Goal: Information Seeking & Learning: Learn about a topic

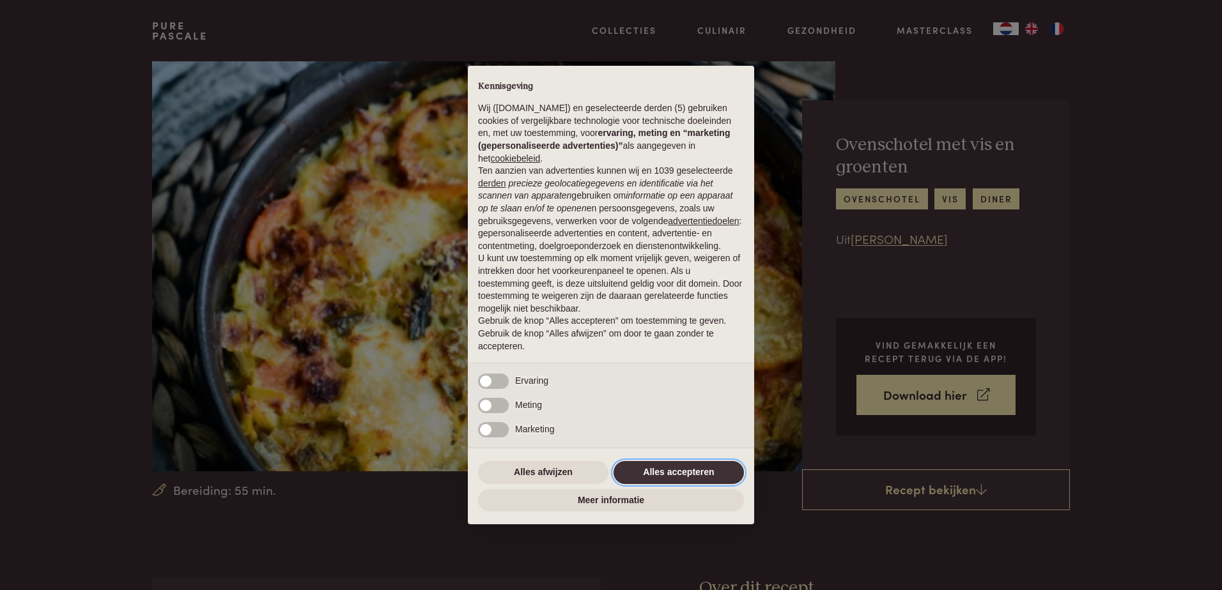
click at [667, 472] on button "Alles accepteren" at bounding box center [678, 472] width 130 height 23
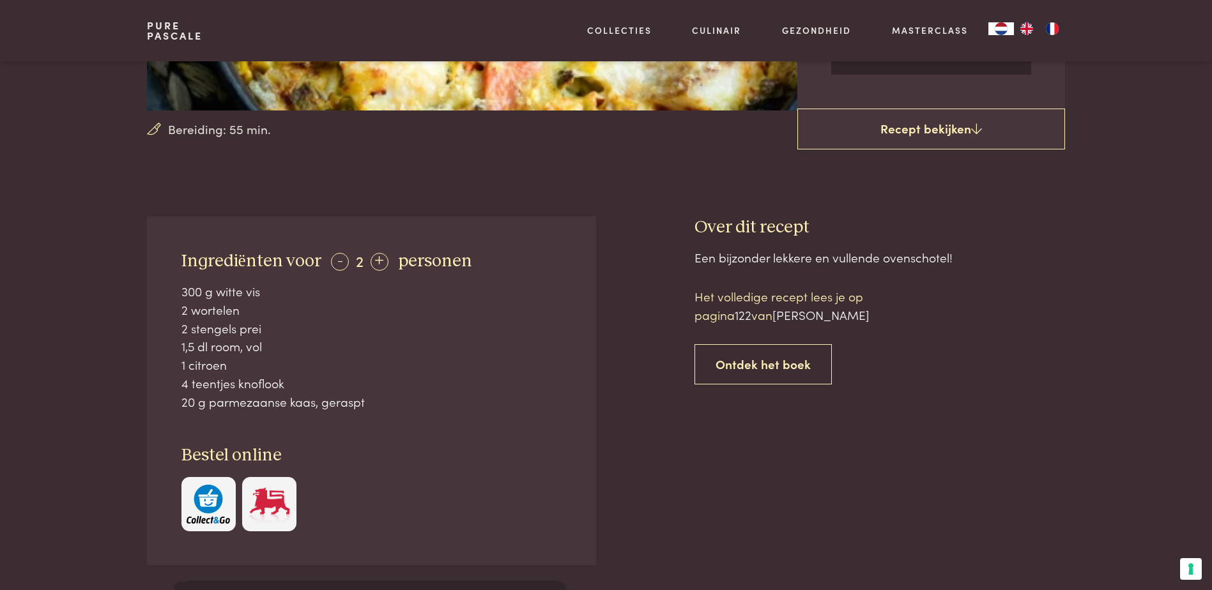
scroll to position [383, 0]
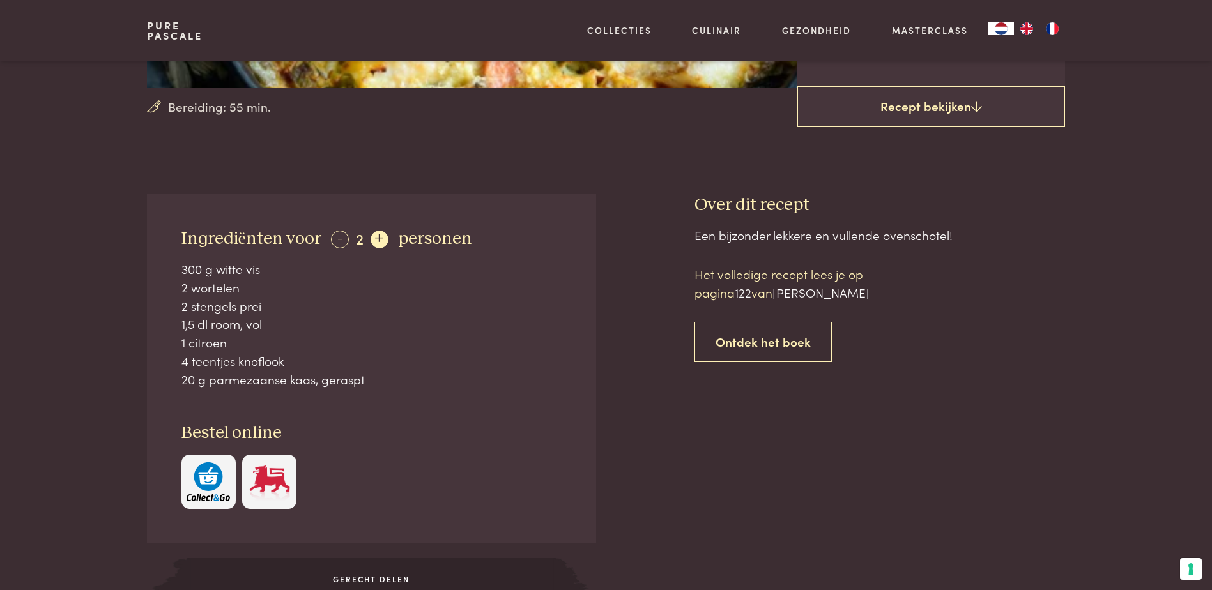
click at [374, 239] on div "+" at bounding box center [380, 240] width 18 height 18
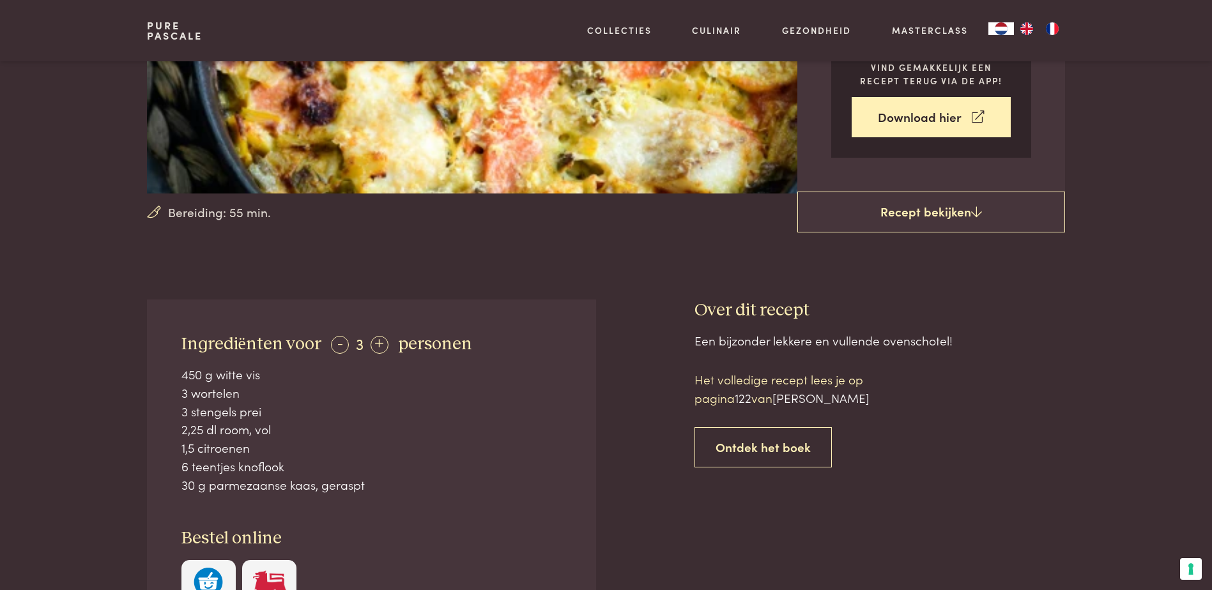
scroll to position [256, 0]
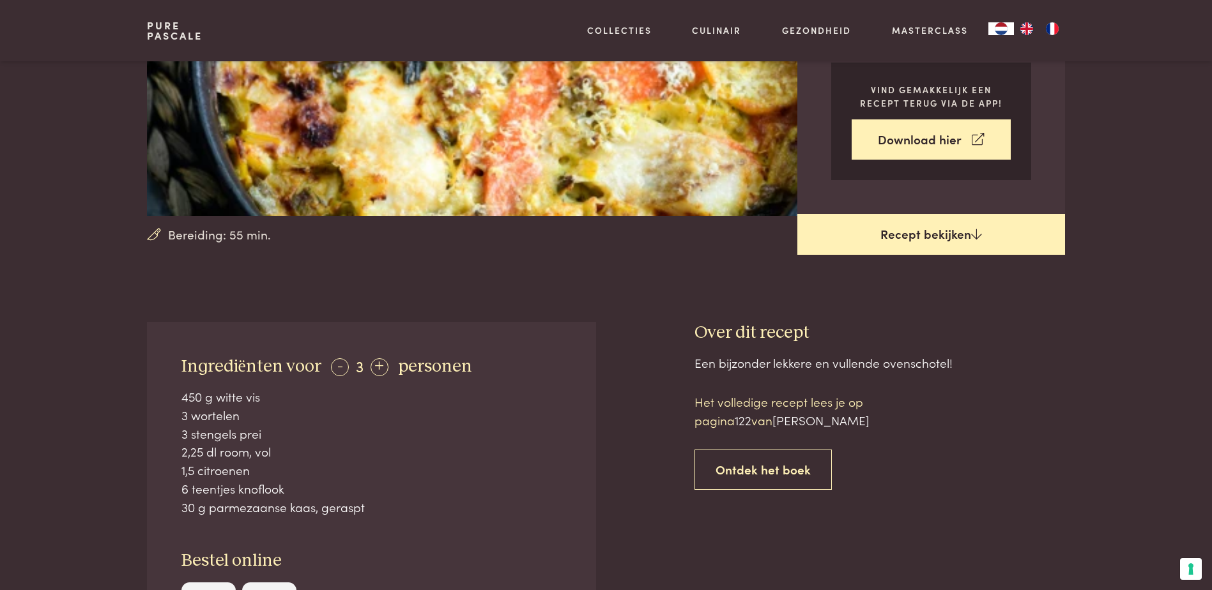
click at [941, 235] on link "Recept bekijken" at bounding box center [931, 234] width 268 height 41
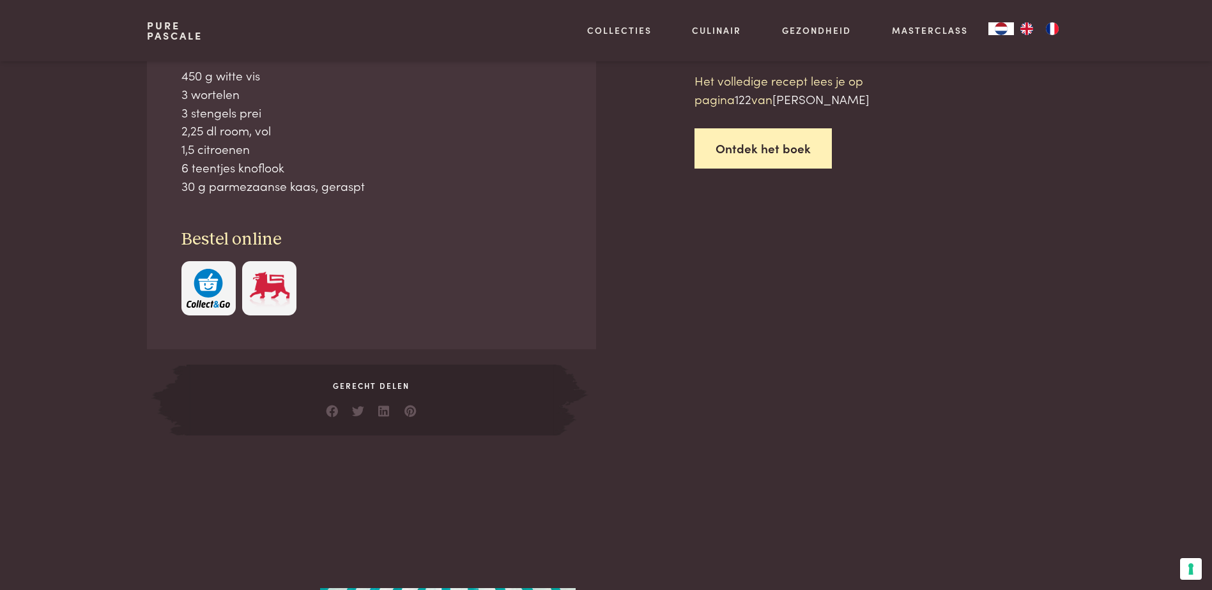
scroll to position [578, 0]
click at [780, 144] on link "Ontdek het boek" at bounding box center [763, 148] width 137 height 40
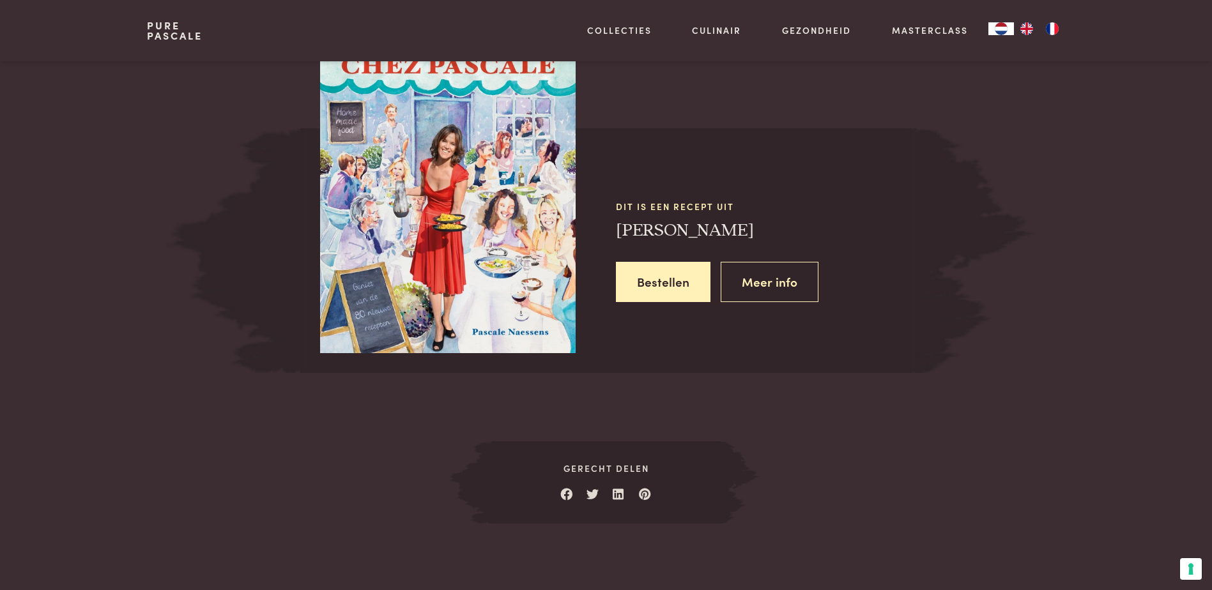
scroll to position [1148, 0]
click at [755, 279] on link "Meer info" at bounding box center [770, 281] width 98 height 40
